Goal: Task Accomplishment & Management: Use online tool/utility

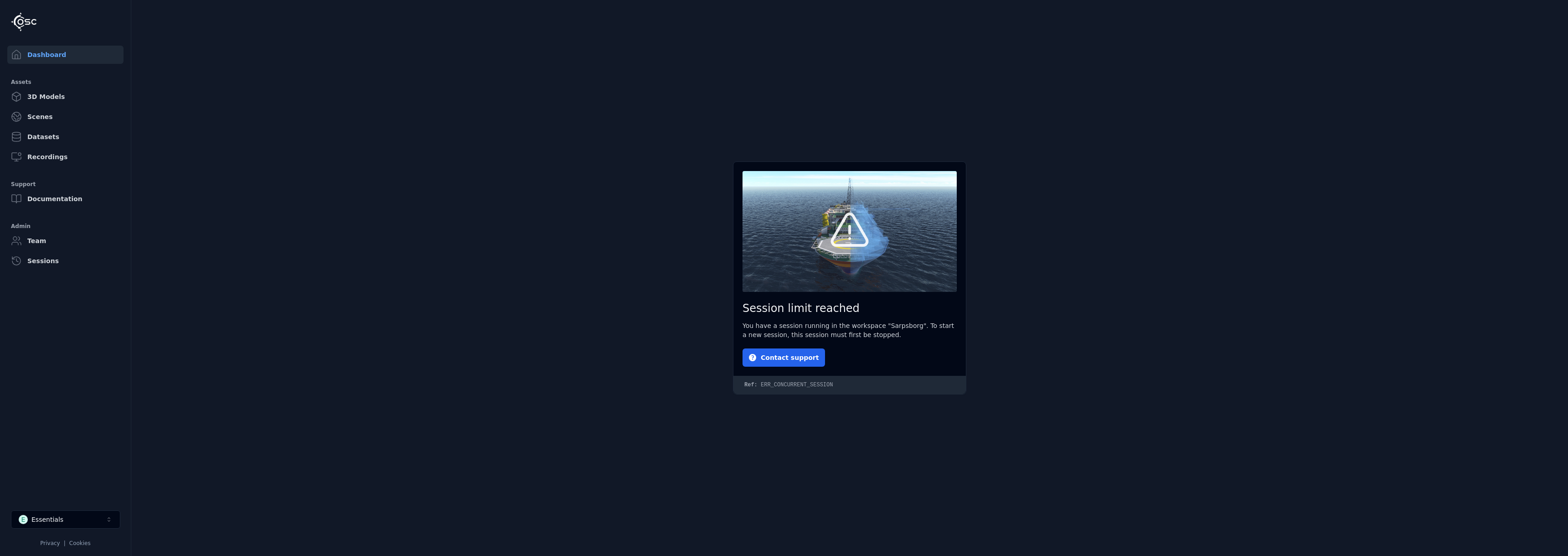
click at [85, 524] on button "E Essentials" at bounding box center [66, 519] width 110 height 18
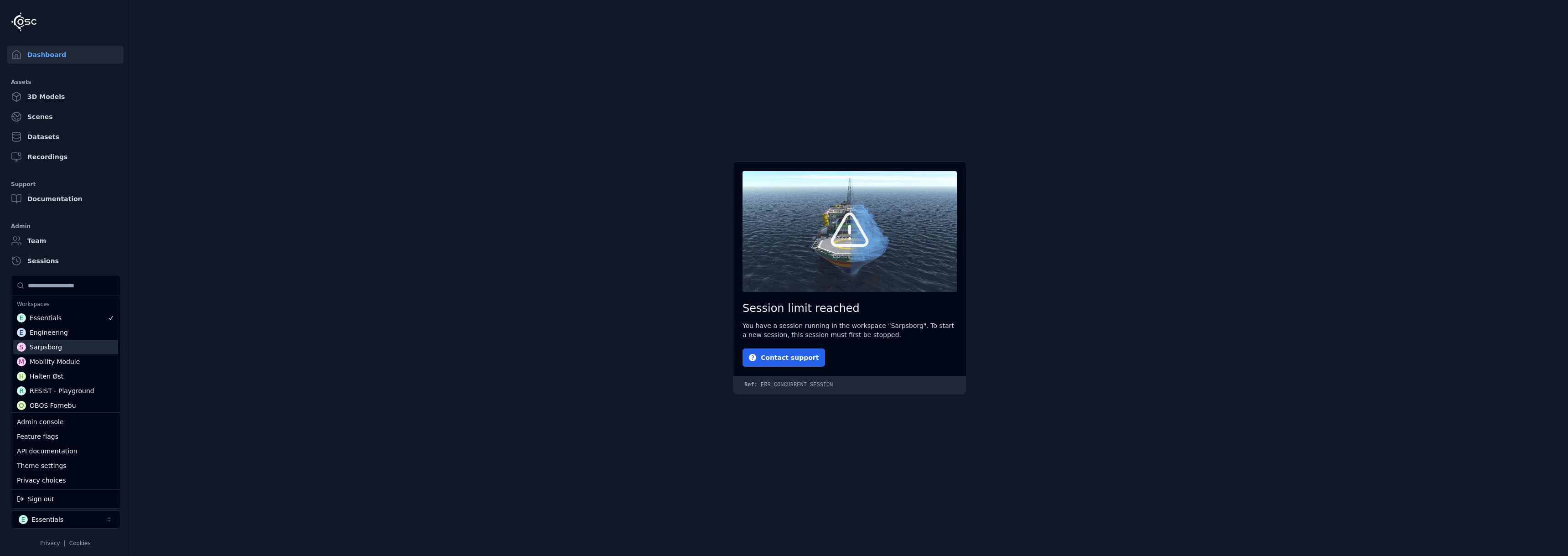
click at [68, 351] on div "S Sarpsborg" at bounding box center [66, 347] width 105 height 15
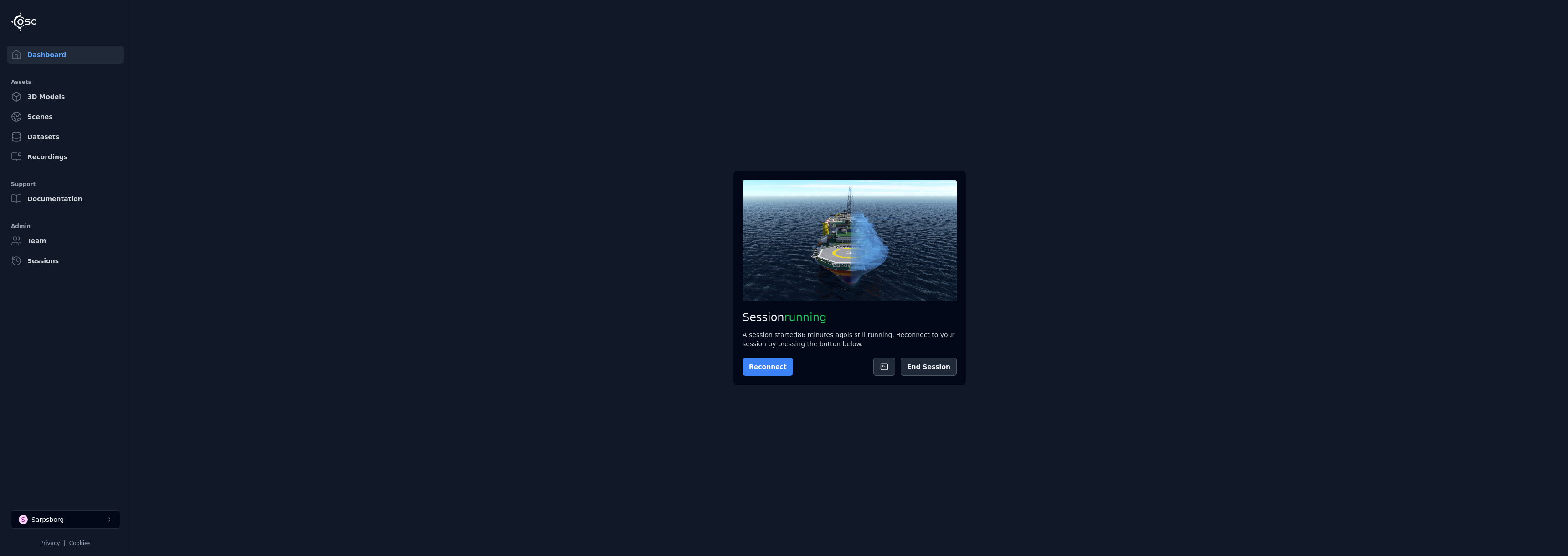
click at [760, 368] on button "Reconnect" at bounding box center [768, 367] width 51 height 18
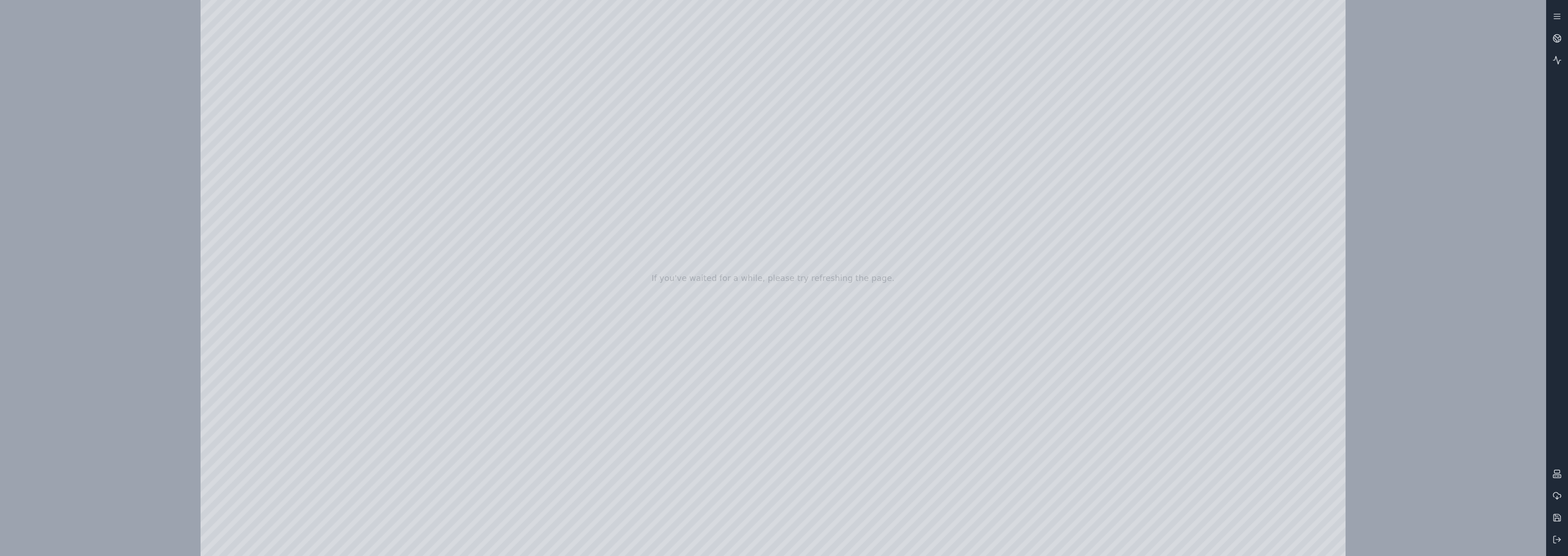
drag, startPoint x: 822, startPoint y: 269, endPoint x: 905, endPoint y: 259, distance: 83.6
drag, startPoint x: 165, startPoint y: 309, endPoint x: 248, endPoint y: 297, distance: 83.9
click at [165, 309] on div "If you've waited for a while, please try refreshing the page." at bounding box center [773, 278] width 1546 height 556
click at [1555, 537] on icon at bounding box center [1555, 540] width 2 height 7
